Goal: Task Accomplishment & Management: Use online tool/utility

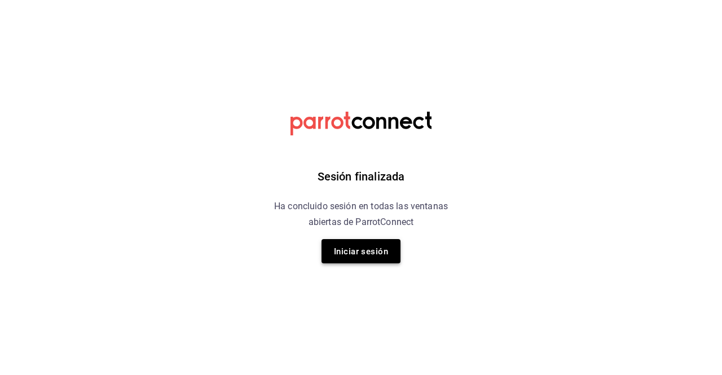
click at [360, 254] on font "Iniciar sesión" at bounding box center [361, 251] width 54 height 10
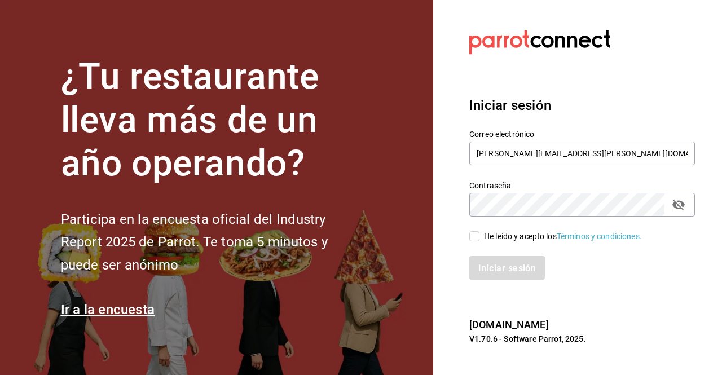
click at [477, 237] on input "He leído y acepto los Términos y condiciones." at bounding box center [474, 236] width 10 height 10
checkbox input "true"
click at [491, 274] on button "Iniciar sesión" at bounding box center [507, 268] width 77 height 24
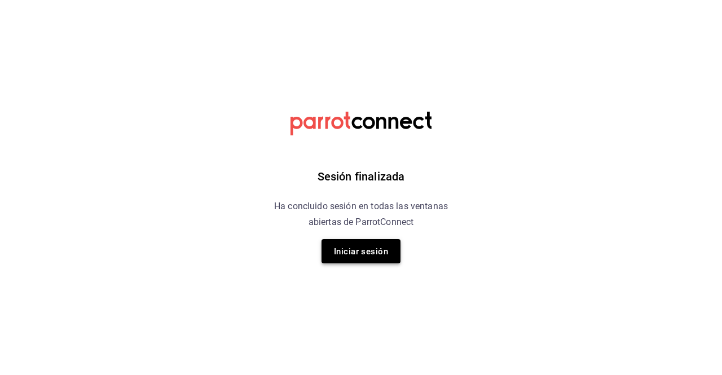
click at [366, 248] on font "Iniciar sesión" at bounding box center [361, 251] width 54 height 10
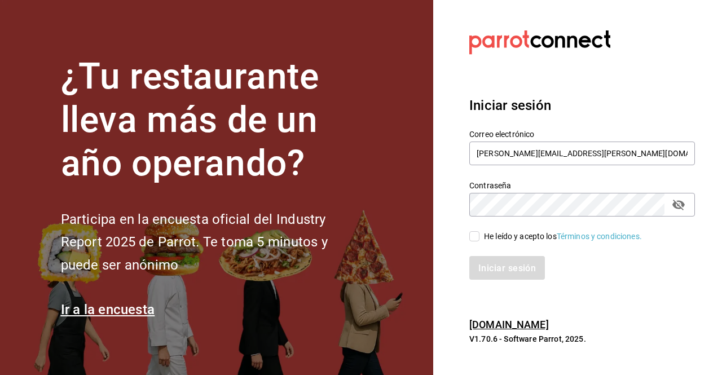
click at [473, 240] on input "He leído y acepto los Términos y condiciones." at bounding box center [474, 236] width 10 height 10
checkbox input "true"
click at [501, 266] on font "Iniciar sesión" at bounding box center [508, 267] width 58 height 11
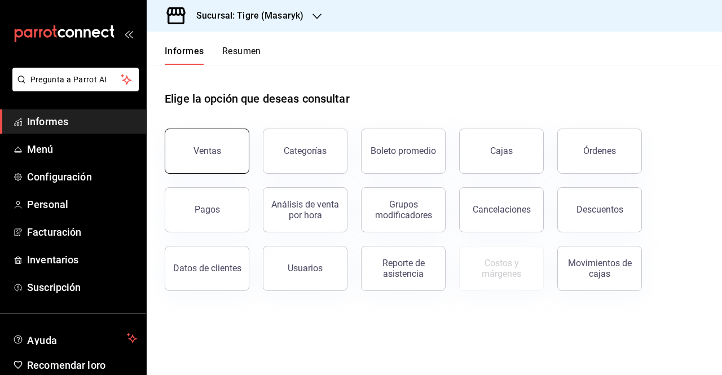
click at [194, 139] on button "Ventas" at bounding box center [207, 151] width 85 height 45
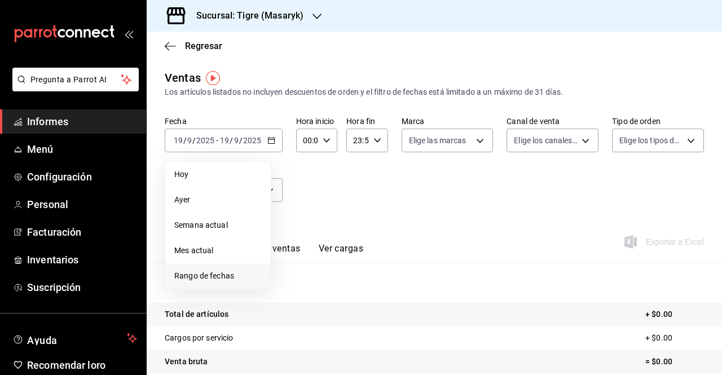
click at [203, 277] on font "Rango de fechas" at bounding box center [204, 275] width 60 height 9
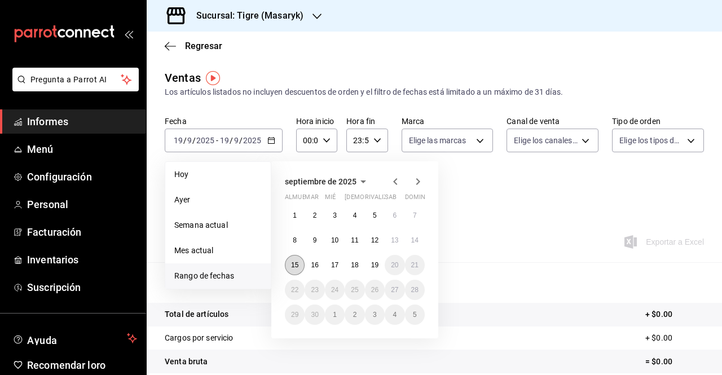
click at [295, 262] on font "15" at bounding box center [294, 265] width 7 height 8
click at [370, 267] on button "19" at bounding box center [375, 265] width 20 height 20
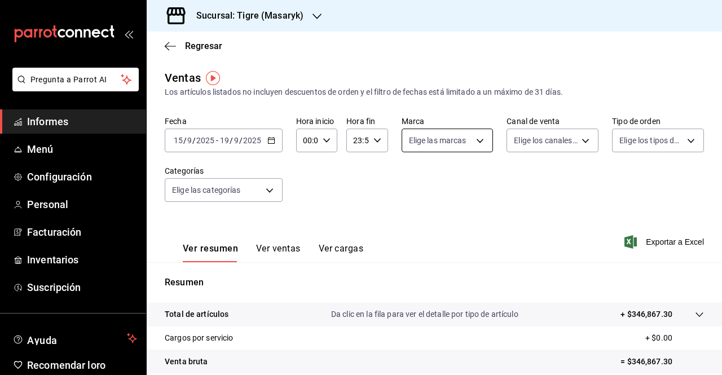
click at [477, 144] on body "Pregunta a Parrot AI Informes Menú Configuración Personal Facturación Inventari…" at bounding box center [361, 187] width 722 height 375
click at [443, 184] on font "Ver todas" at bounding box center [446, 183] width 34 height 9
type input "0f86158e-2edf-4eb8-b958-7d07c808eb5c"
checkbox input "true"
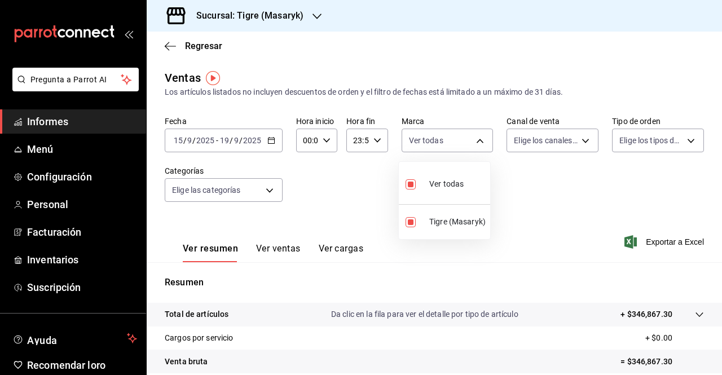
click at [575, 139] on div at bounding box center [361, 187] width 722 height 375
click at [334, 142] on div "00:00 Hora inicio" at bounding box center [316, 141] width 41 height 24
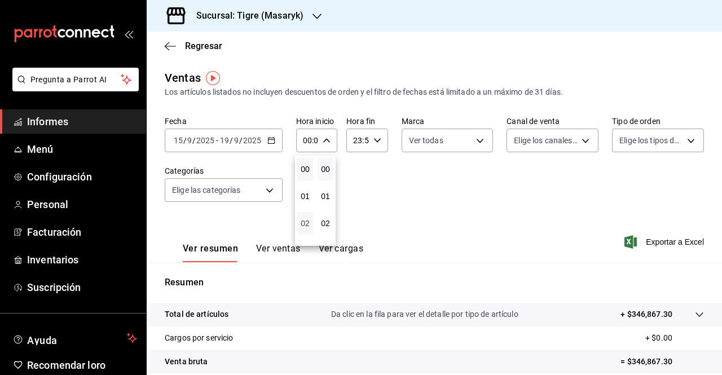
click at [301, 223] on font "02" at bounding box center [305, 223] width 9 height 9
type input "02:00"
click at [305, 217] on font "05" at bounding box center [305, 214] width 9 height 9
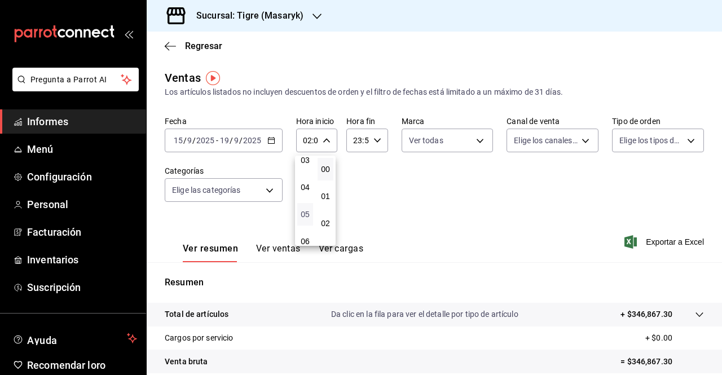
type input "05:00"
click at [375, 140] on div at bounding box center [361, 187] width 722 height 375
click at [369, 143] on div "23:59 Hora fin" at bounding box center [366, 141] width 41 height 24
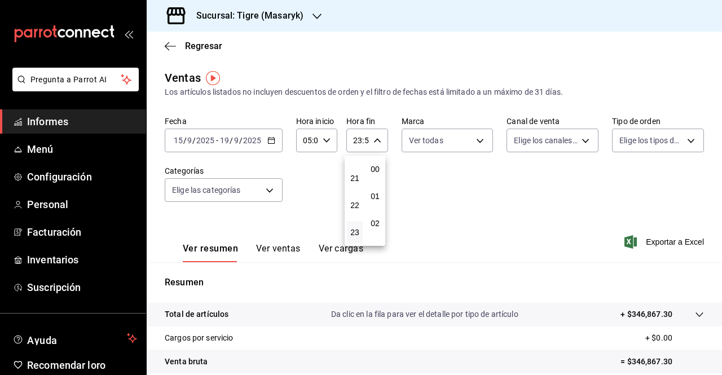
scroll to position [1534, 0]
click at [360, 188] on button "21" at bounding box center [355, 178] width 16 height 23
type input "21:59"
click at [356, 178] on font "05" at bounding box center [354, 173] width 9 height 9
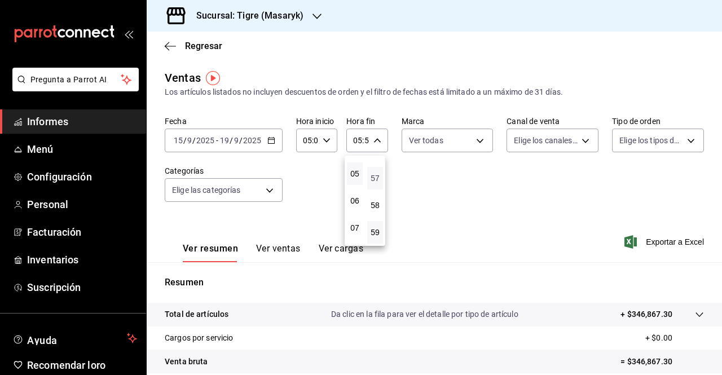
click at [373, 181] on font "57" at bounding box center [375, 178] width 9 height 9
type input "05:57"
click at [376, 173] on font "00" at bounding box center [375, 169] width 9 height 9
type input "05:00"
click at [475, 147] on div at bounding box center [361, 187] width 722 height 375
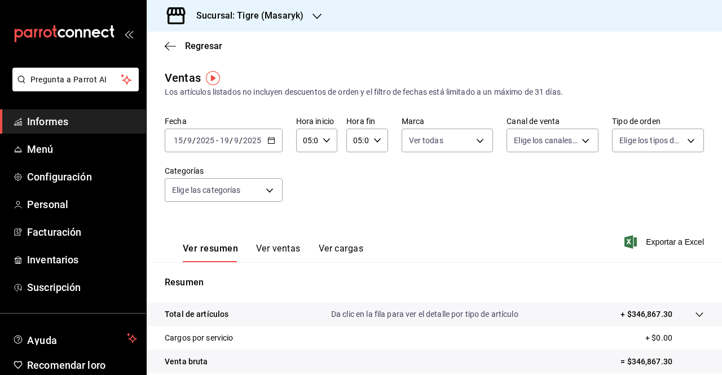
click at [475, 147] on body "Pregunta a Parrot AI Informes Menú Configuración Personal Facturación Inventari…" at bounding box center [361, 187] width 722 height 375
click at [575, 143] on div at bounding box center [361, 187] width 722 height 375
click at [580, 142] on body "Pregunta a Parrot AI Informes Menú Configuración Personal Facturación Inventari…" at bounding box center [361, 187] width 722 height 375
click at [552, 186] on font "Ver todos" at bounding box center [550, 183] width 34 height 9
type input "PARROT,UBER_EATS,RAPPI,DIDI_FOOD,ONLINE"
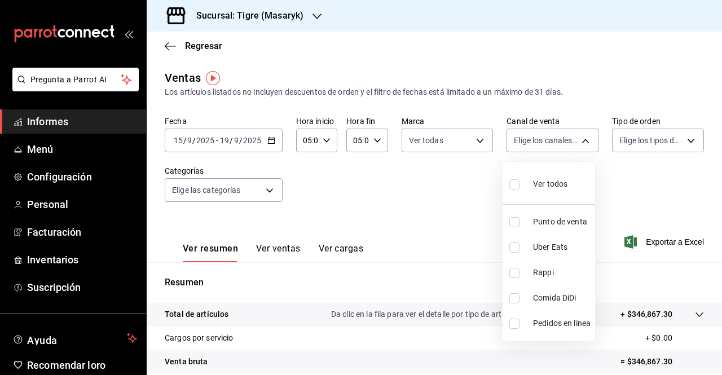
checkbox input "true"
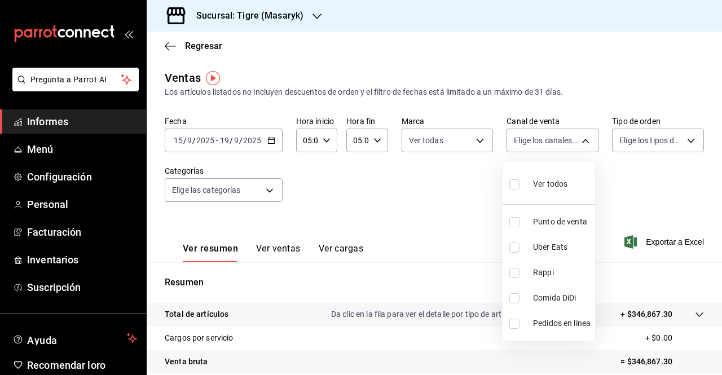
checkbox input "true"
click at [682, 139] on div at bounding box center [361, 187] width 722 height 375
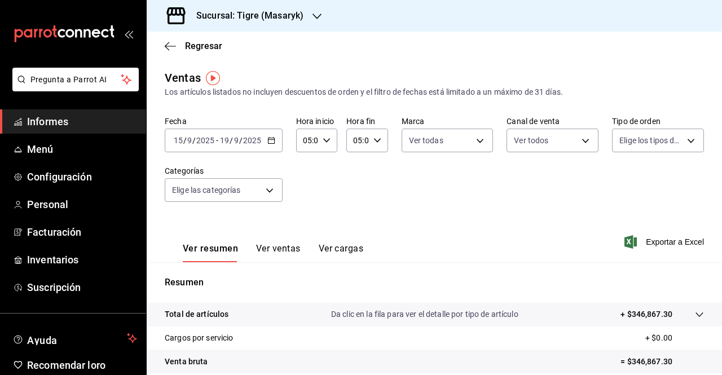
click at [682, 139] on body "Pregunta a Parrot AI Informes Menú Configuración Personal Facturación Inventari…" at bounding box center [361, 187] width 722 height 375
click at [637, 184] on font "Ver todos" at bounding box center [653, 183] width 34 height 9
type input "055f9661-bd08-44a8-b190-ece87b7249e5,EXTERNAL"
checkbox input "true"
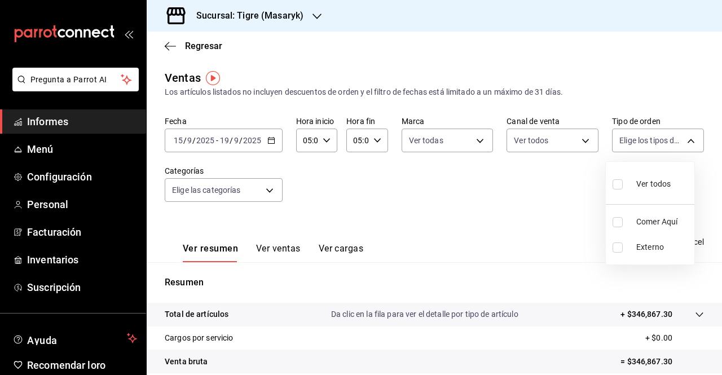
checkbox input "true"
click at [266, 192] on div at bounding box center [361, 187] width 722 height 375
click at [266, 192] on body "Pregunta a Parrot AI Informes Menú Configuración Personal Facturación Inventari…" at bounding box center [361, 187] width 722 height 375
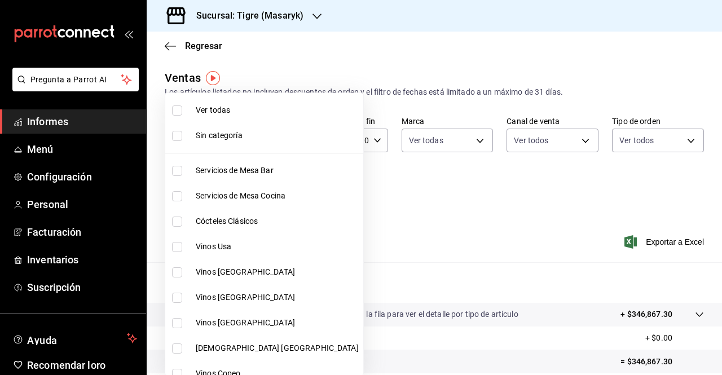
click at [212, 107] on font "Ver todas" at bounding box center [213, 109] width 34 height 9
type input "7cd27861-1019-4265-ada8-0a6349b72ebc,77c47ebf-2aa7-4ca3-900f-d4e8133ed13d,d84ff…"
checkbox input "true"
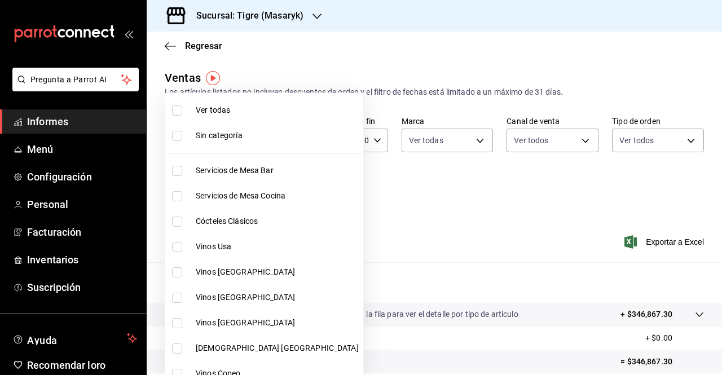
checkbox input "true"
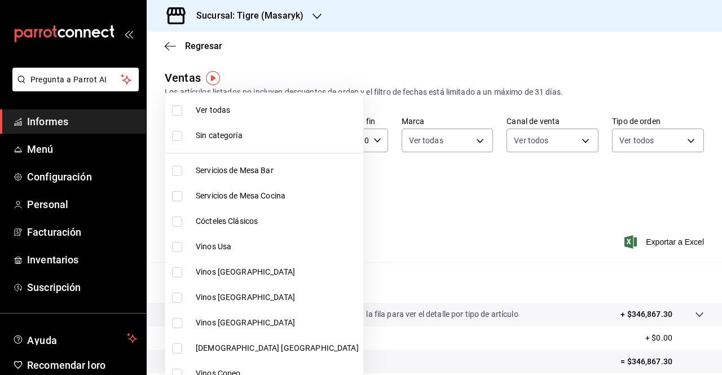
checkbox input "true"
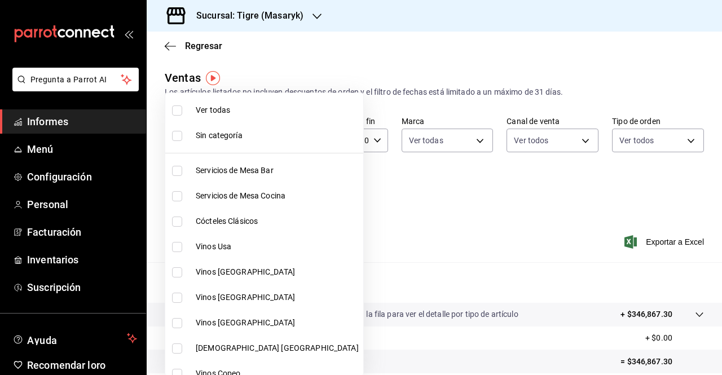
checkbox input "true"
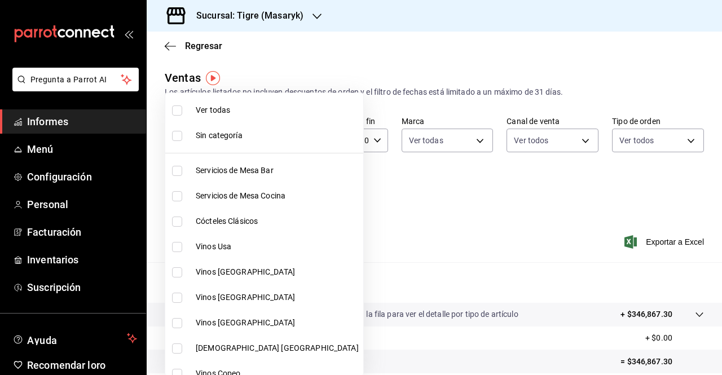
checkbox input "true"
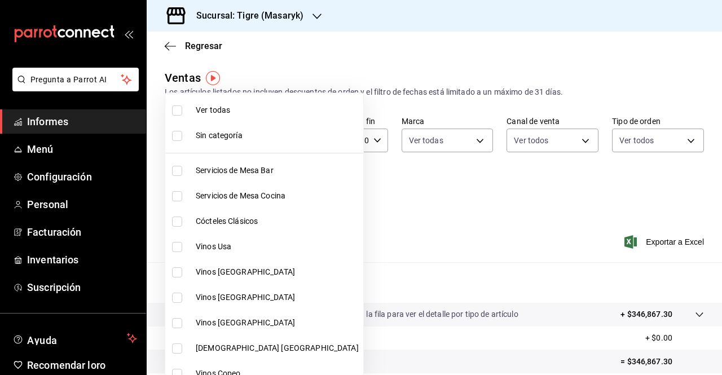
checkbox input "true"
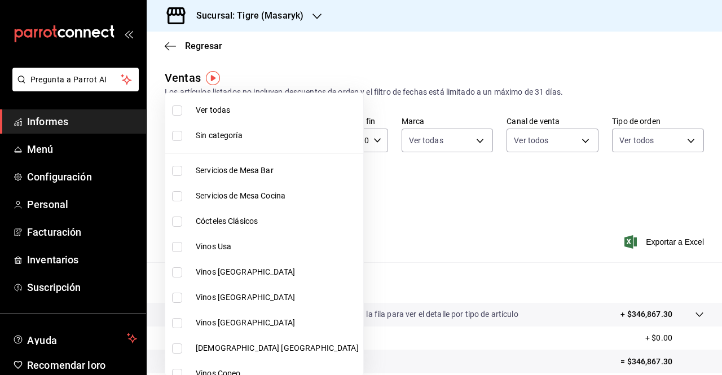
checkbox input "true"
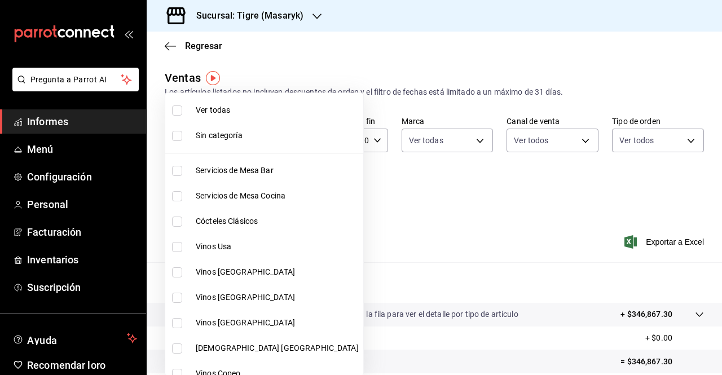
checkbox input "true"
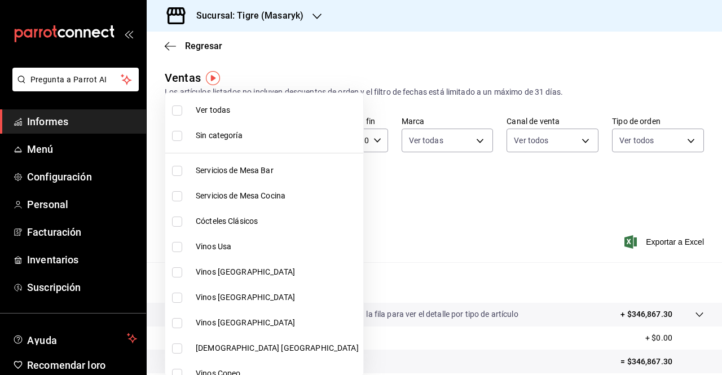
checkbox input "true"
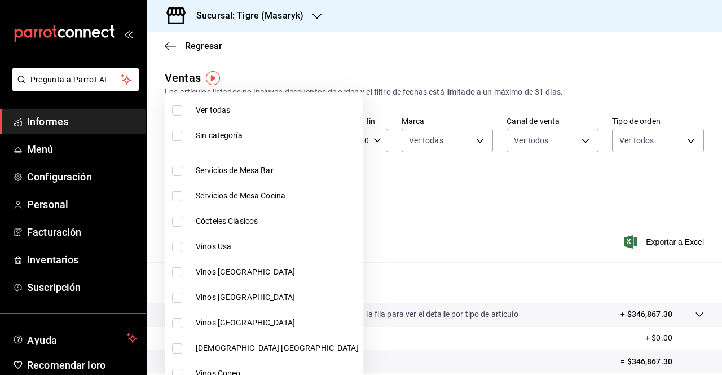
checkbox input "true"
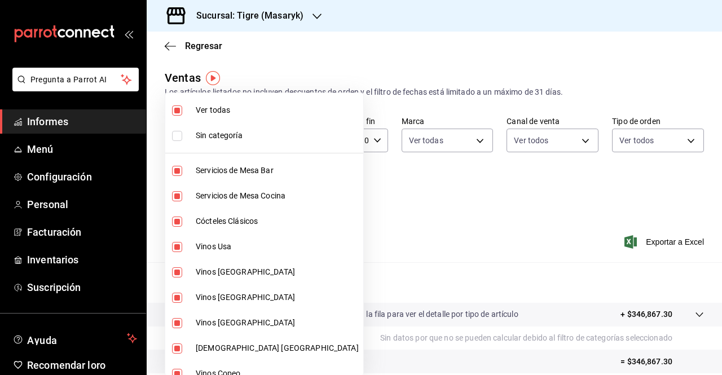
click at [644, 243] on div at bounding box center [361, 187] width 722 height 375
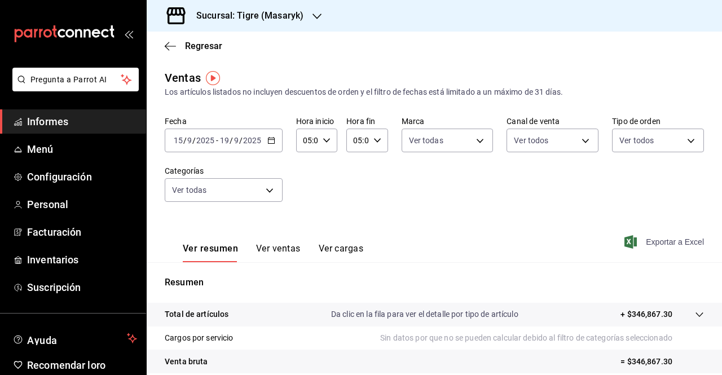
click at [673, 239] on font "Exportar a Excel" at bounding box center [675, 241] width 58 height 9
